Goal: Navigation & Orientation: Find specific page/section

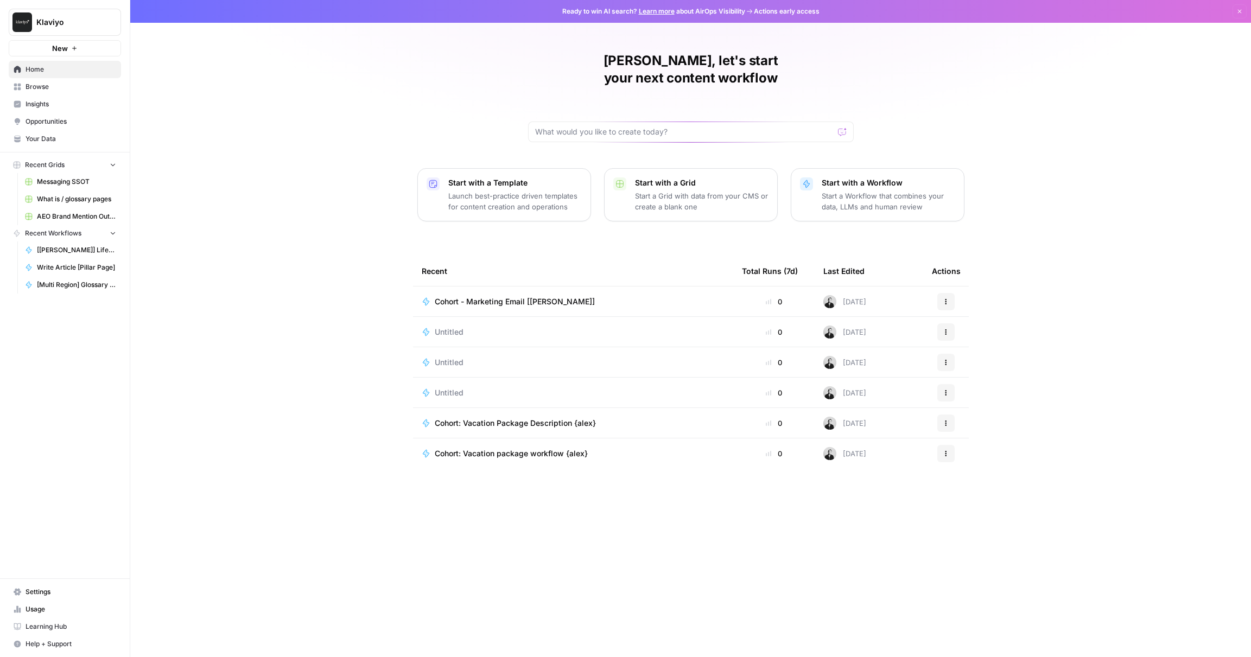
click at [49, 85] on span "Browse" at bounding box center [71, 87] width 91 height 10
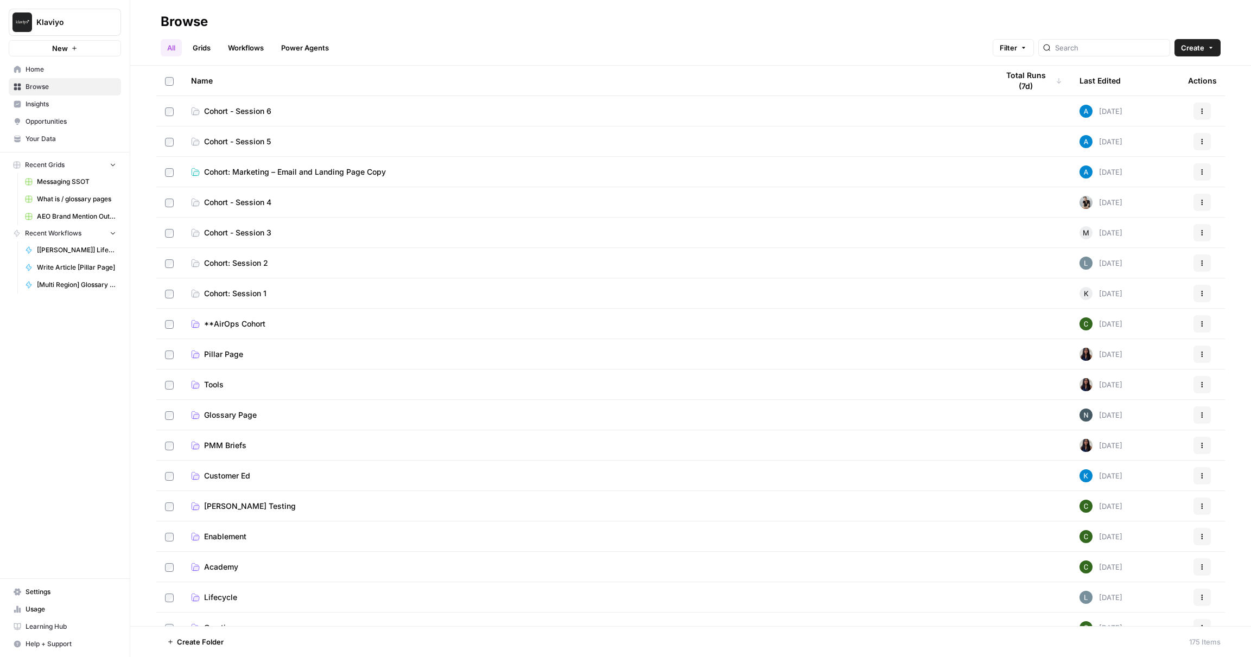
click at [372, 113] on link "Cohort - Session 6" at bounding box center [586, 111] width 790 height 11
click at [332, 144] on link "Cohort - Session 5" at bounding box center [586, 141] width 790 height 11
